Goal: Find specific page/section: Find specific page/section

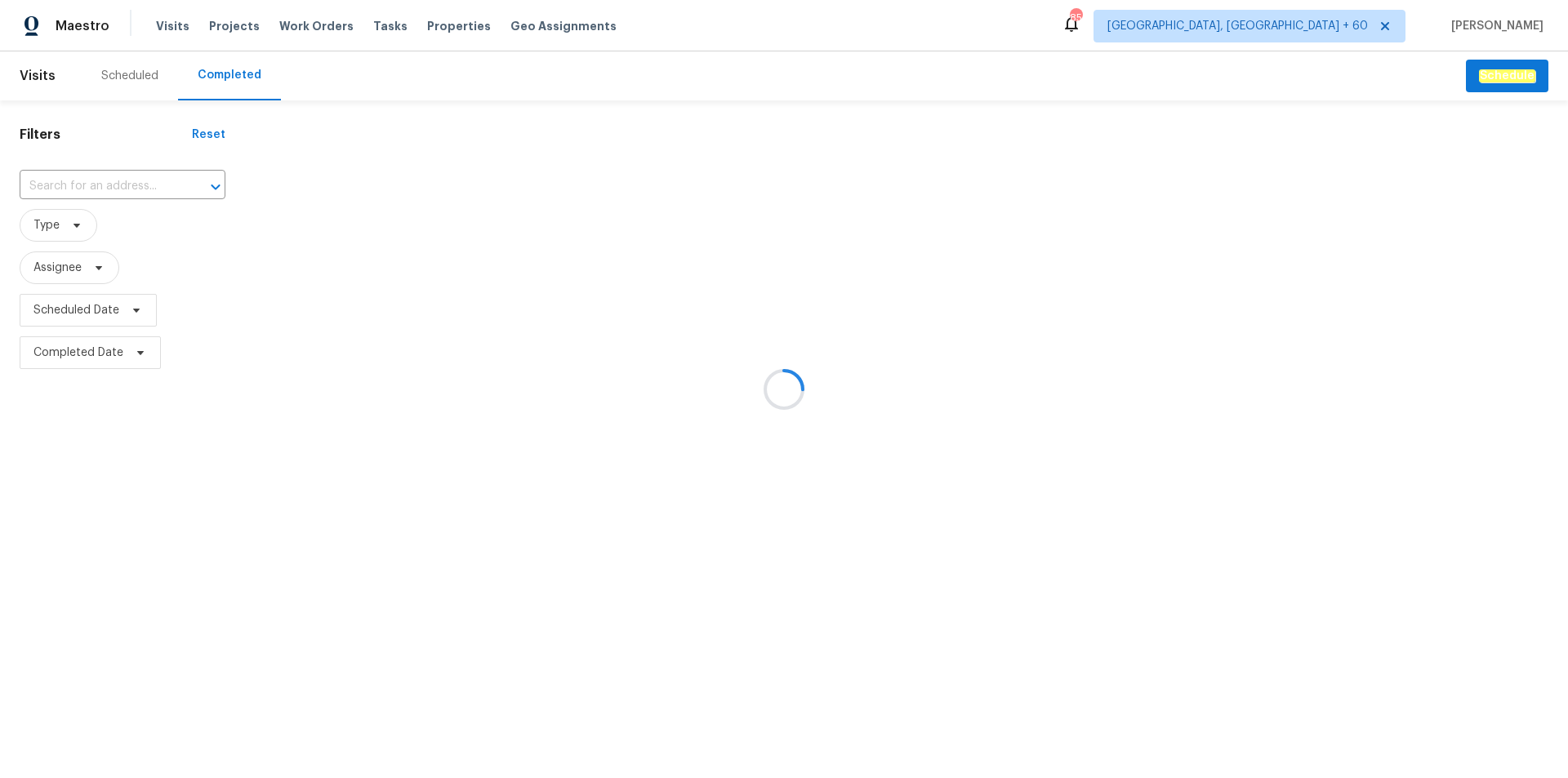
click at [105, 188] on div at bounding box center [784, 389] width 1568 height 778
click at [90, 177] on div at bounding box center [784, 389] width 1568 height 778
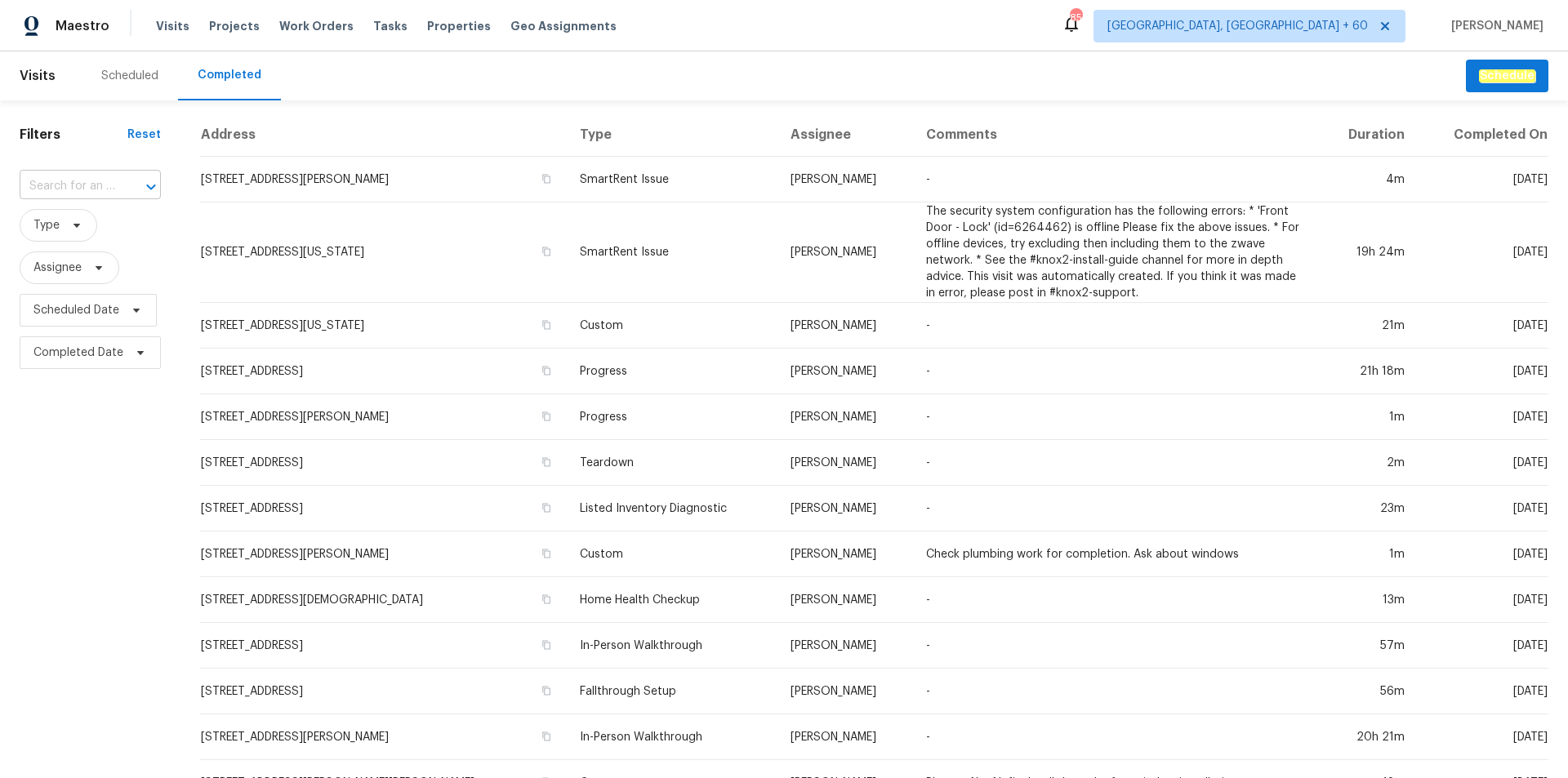
click at [87, 183] on input "text" at bounding box center [67, 186] width 96 height 25
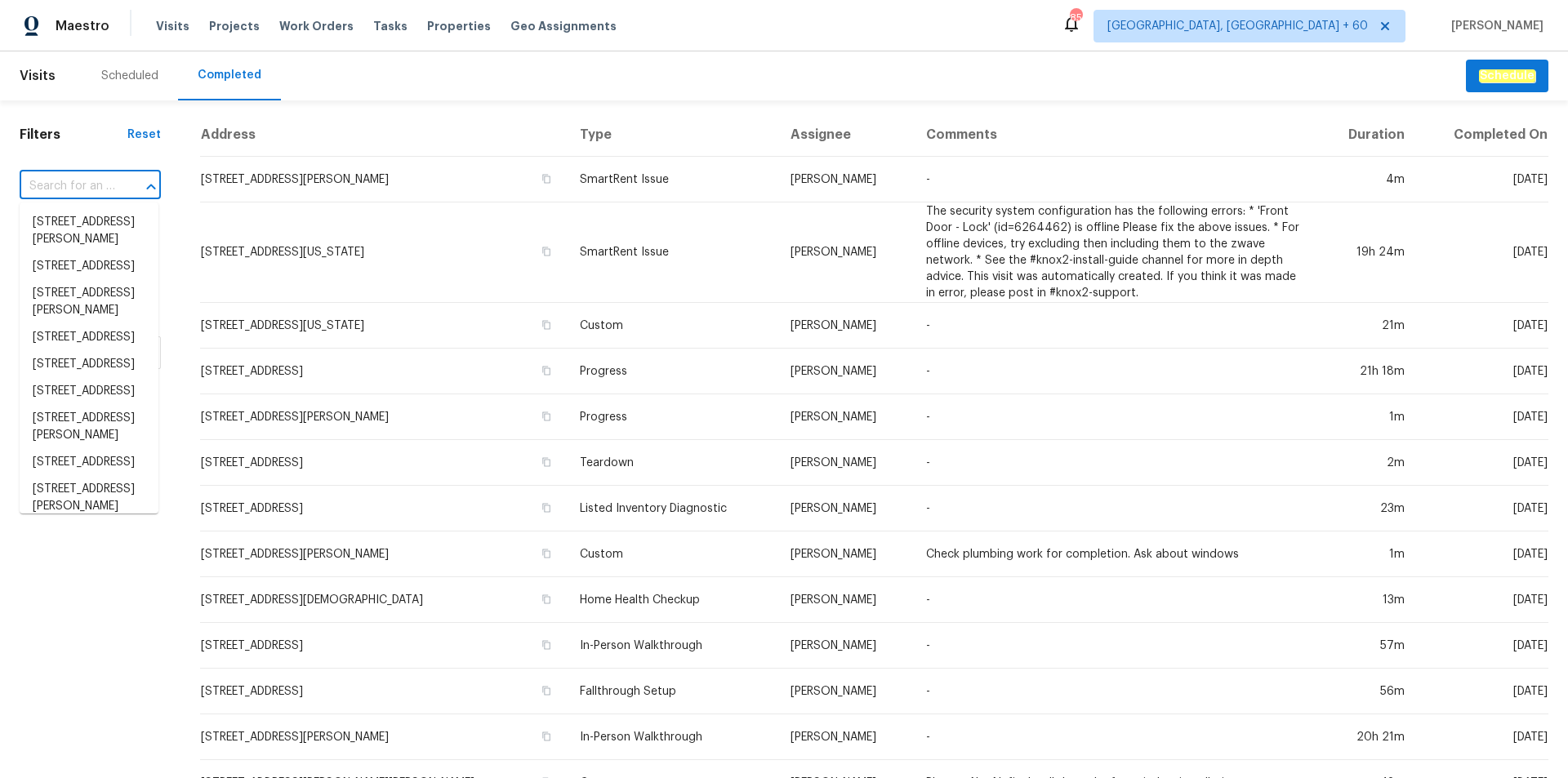
paste input "[STREET_ADDRESS]"
type input "[STREET_ADDRESS]"
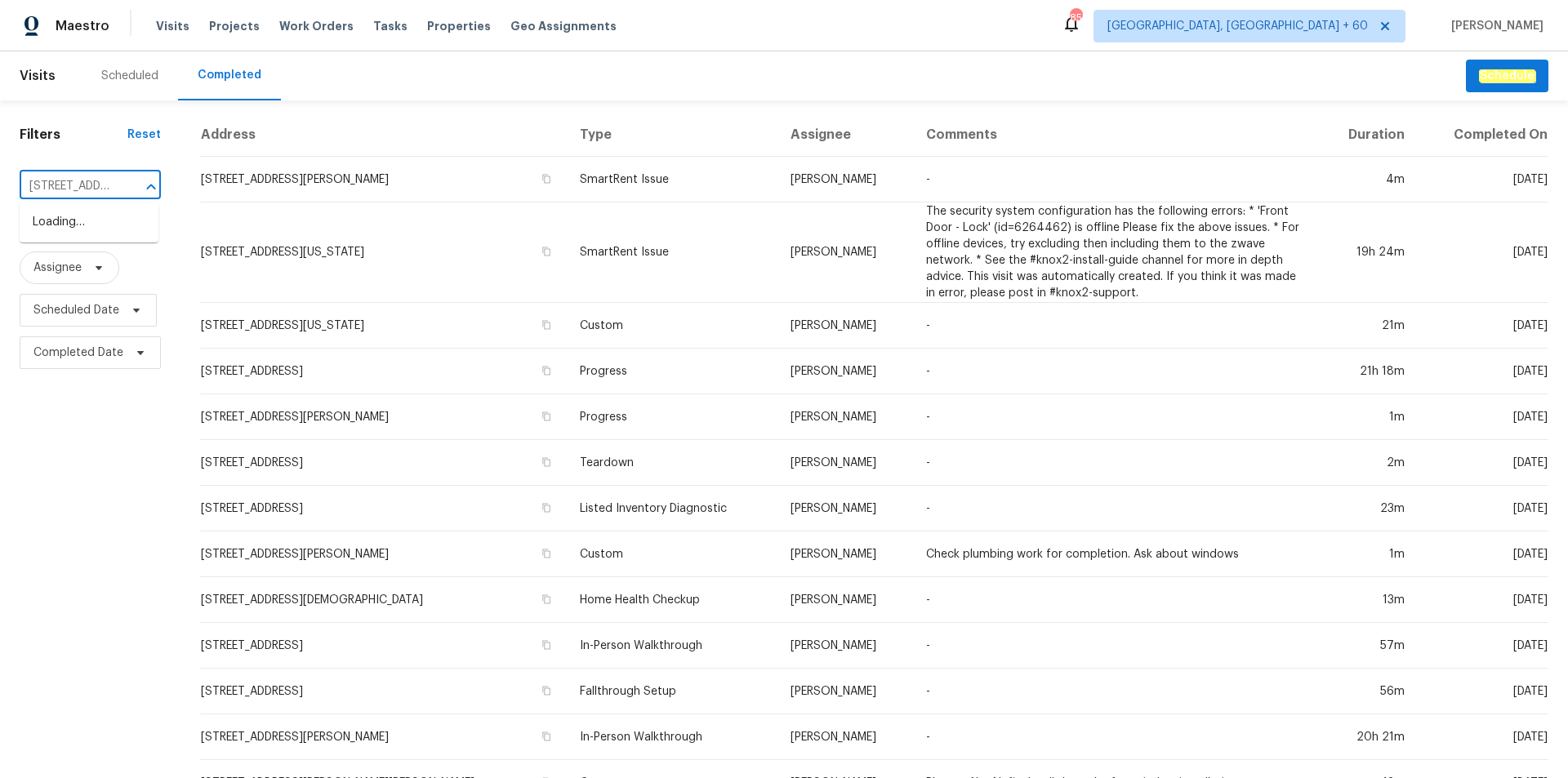
scroll to position [0, 113]
click at [87, 213] on li "[STREET_ADDRESS]" at bounding box center [88, 222] width 139 height 27
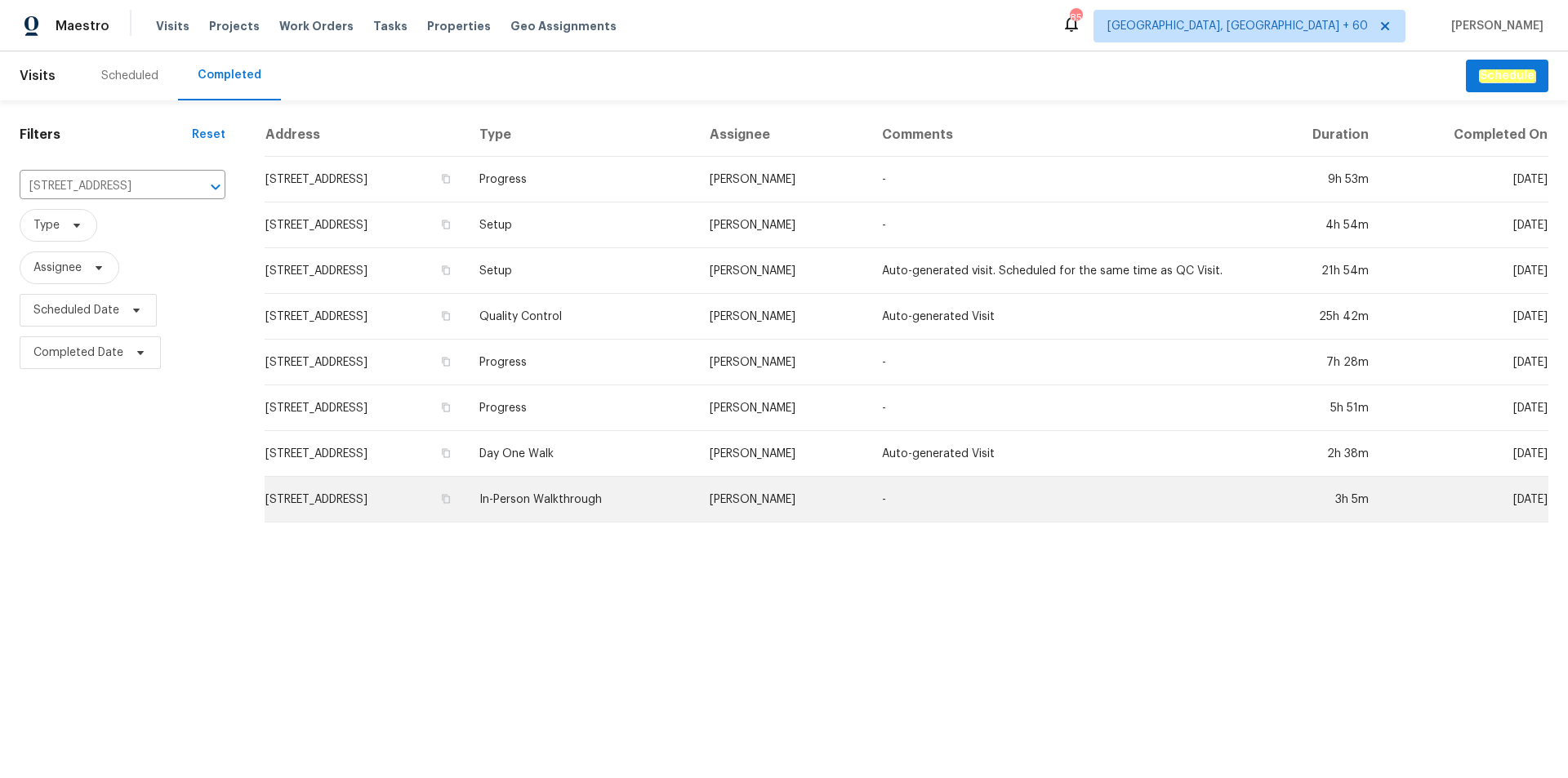
click at [466, 499] on td "[STREET_ADDRESS]" at bounding box center [365, 499] width 201 height 45
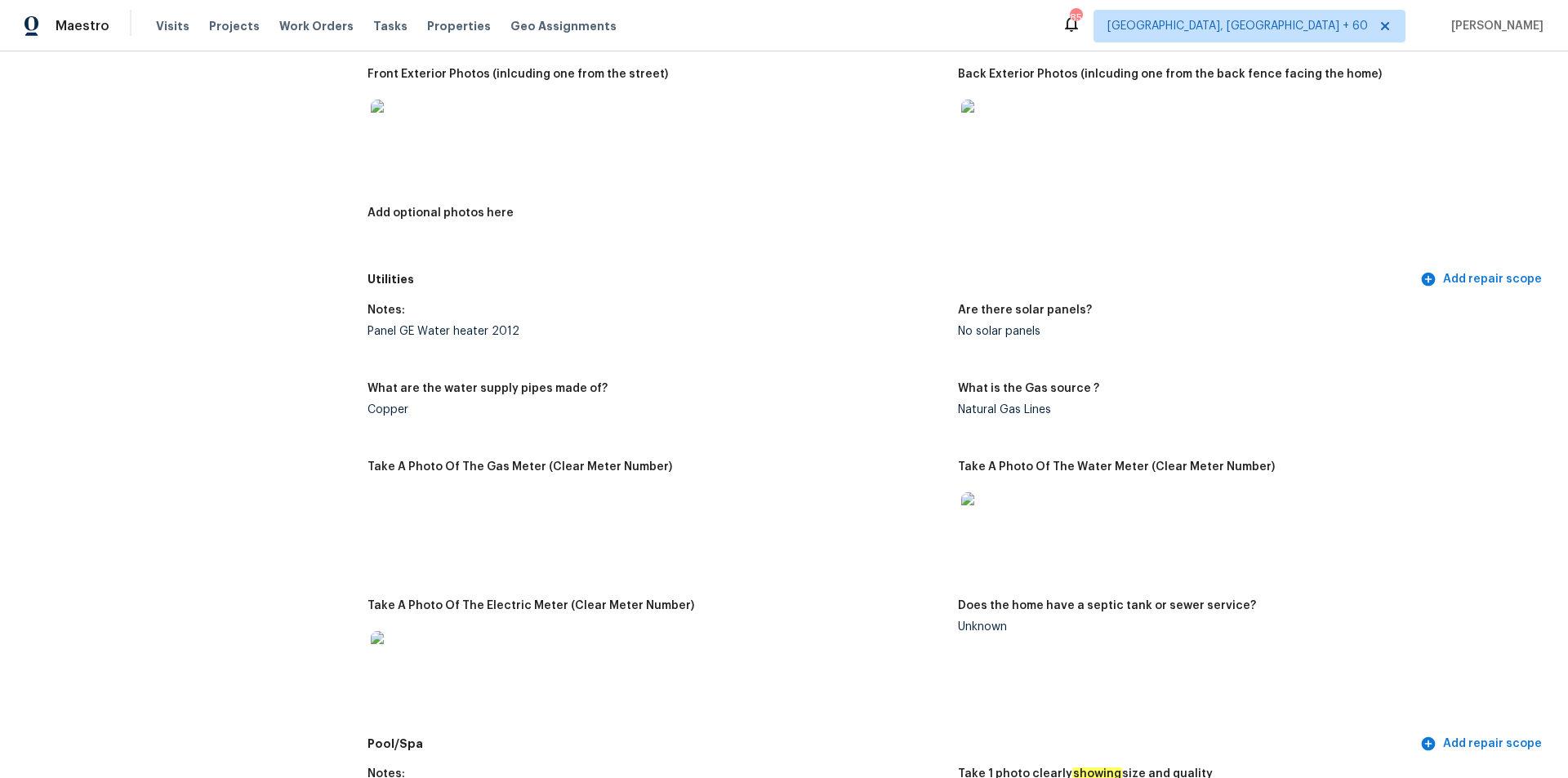
scroll to position [653, 0]
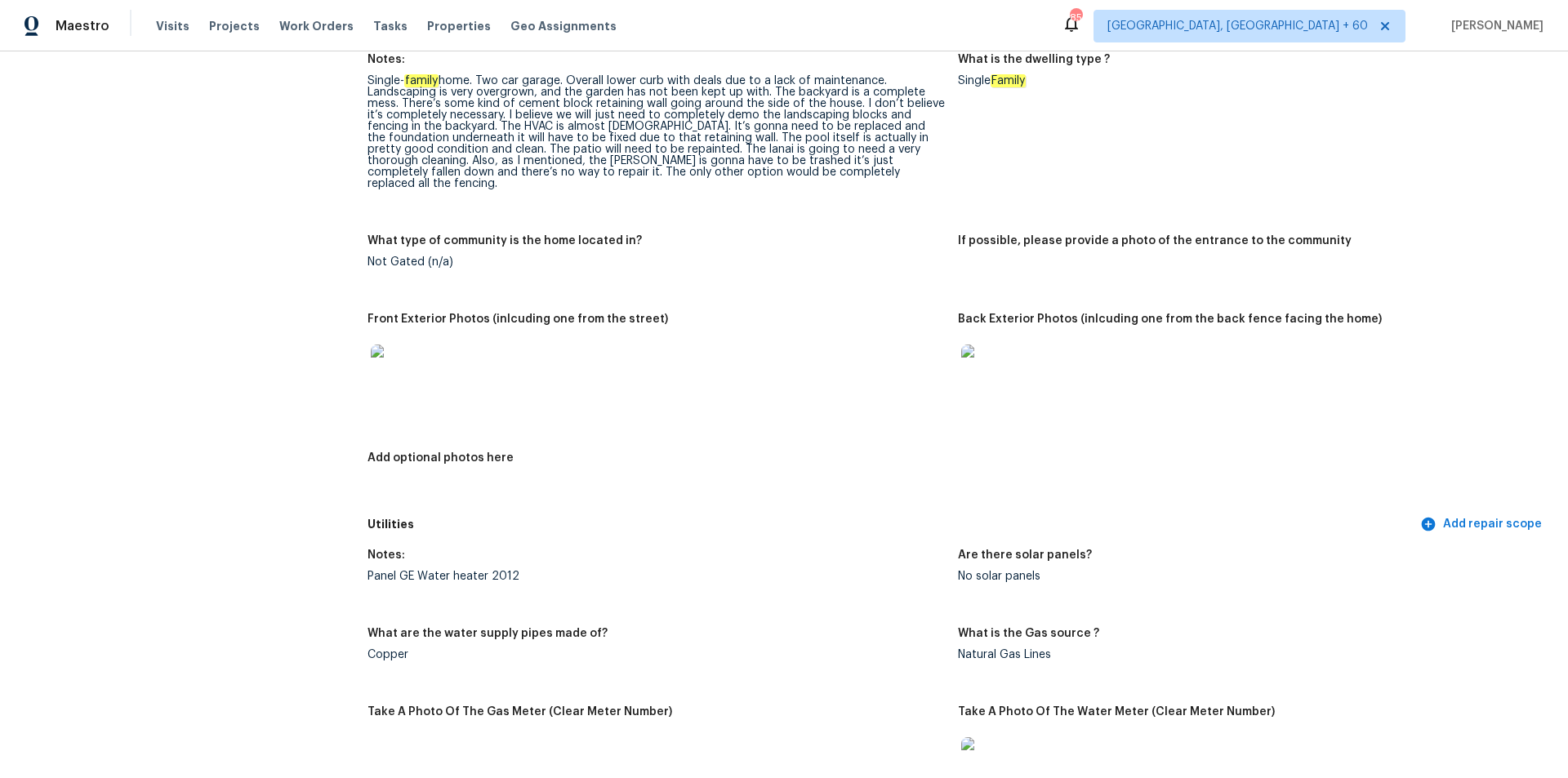
click at [967, 363] on img at bounding box center [987, 371] width 52 height 52
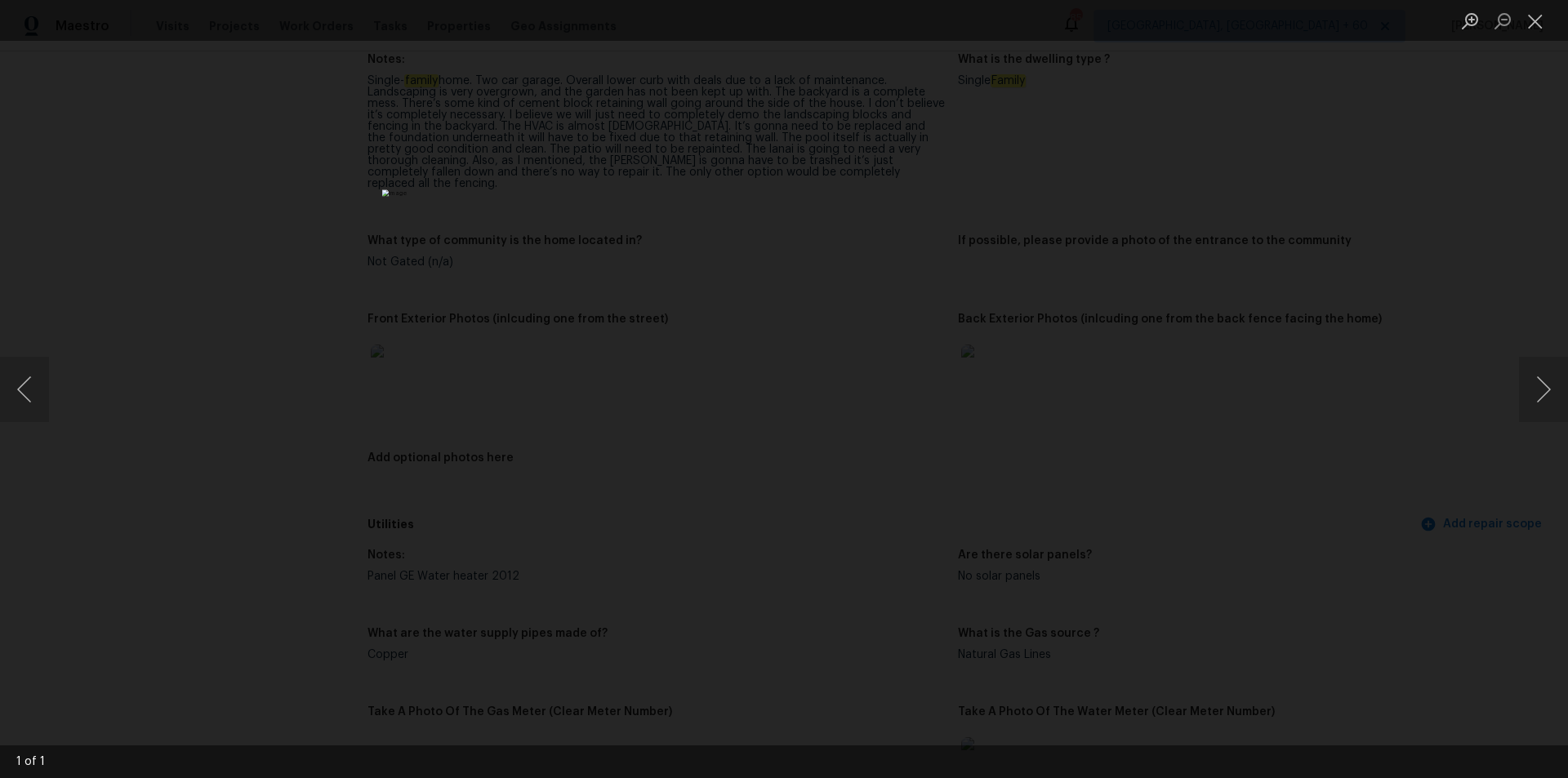
click at [465, 368] on div "Lightbox" at bounding box center [784, 389] width 1568 height 778
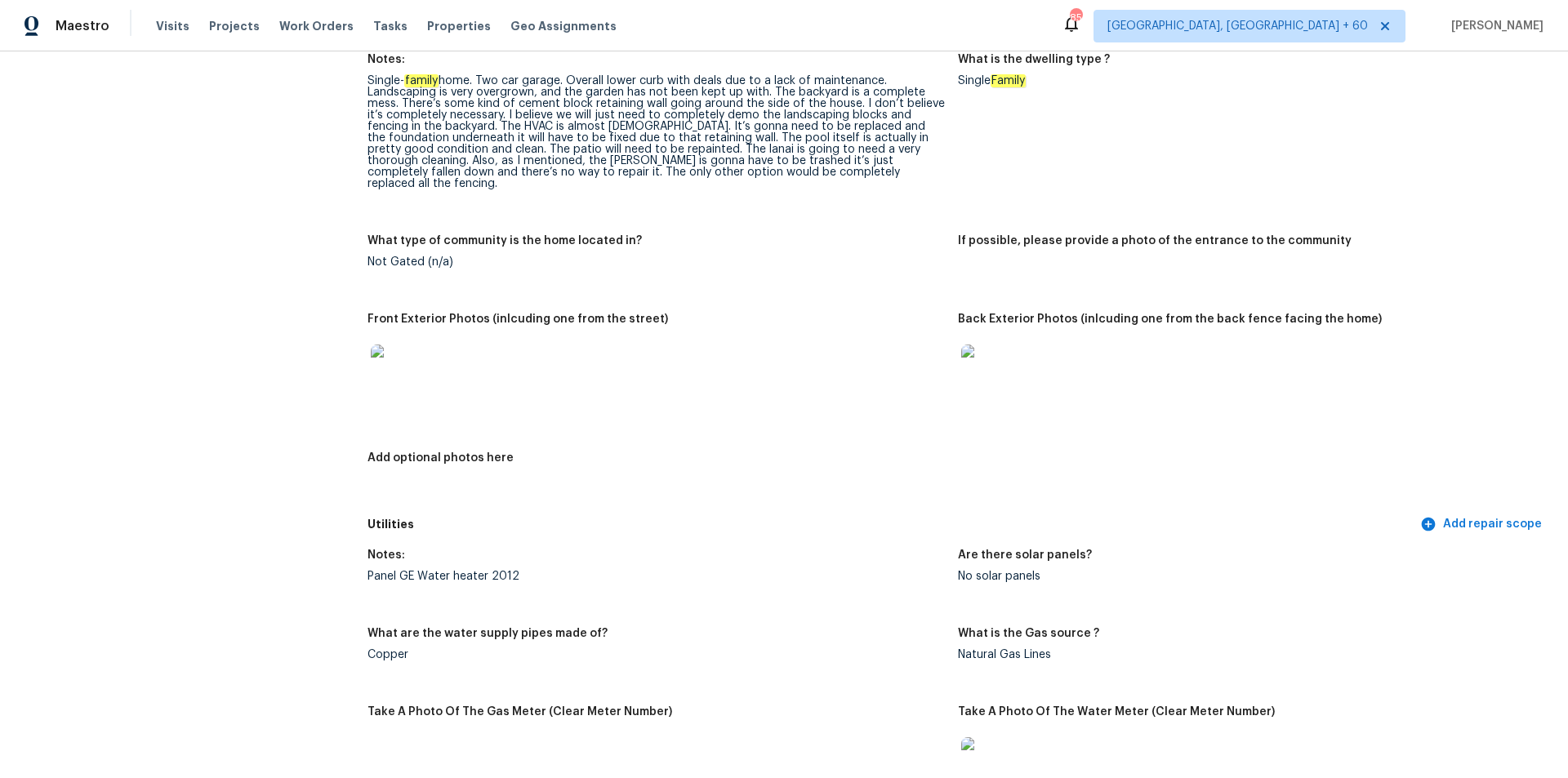
click at [385, 352] on img at bounding box center [397, 371] width 52 height 52
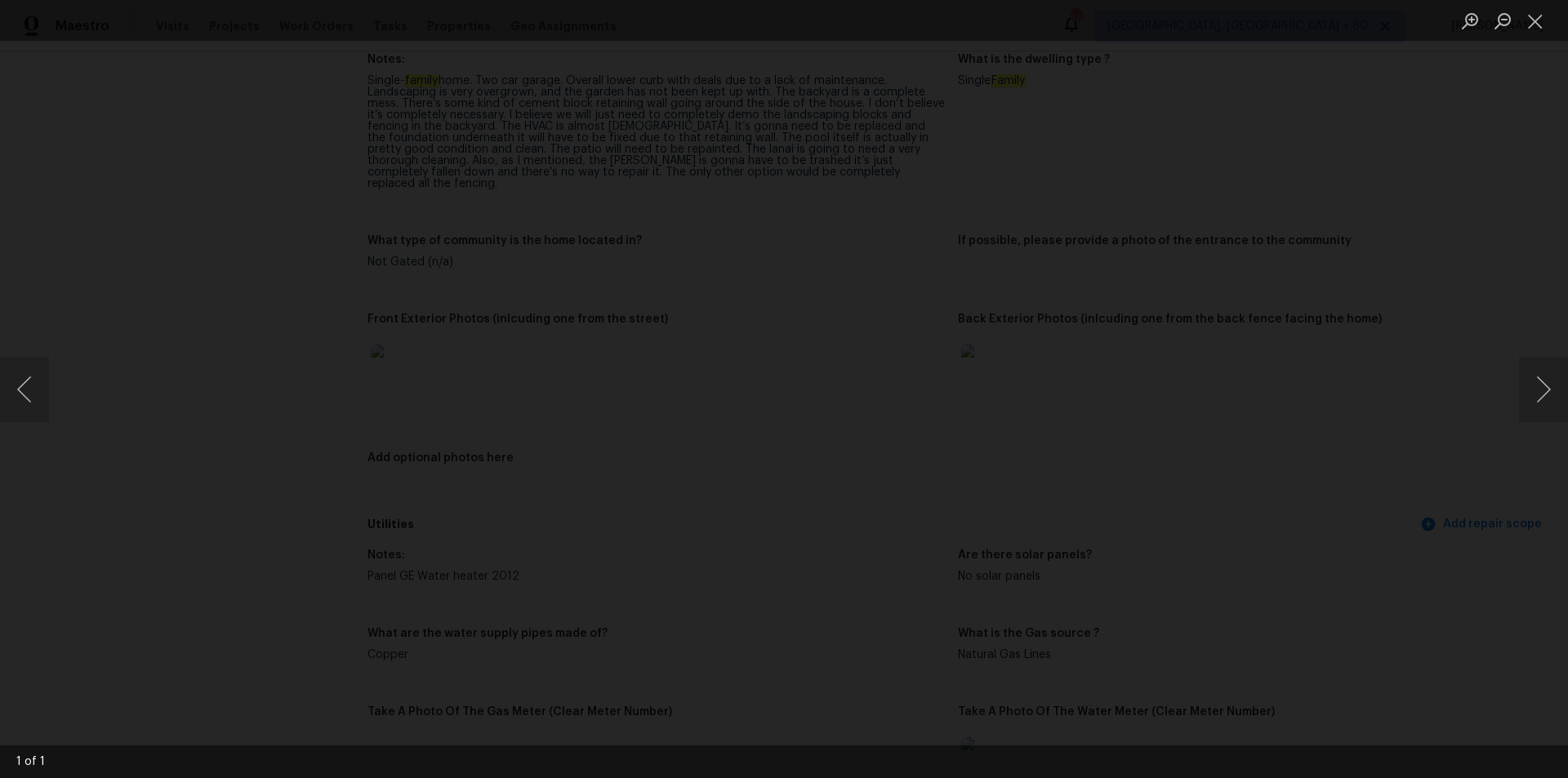
click at [1477, 146] on div "Lightbox" at bounding box center [784, 389] width 1568 height 778
